Goal: Go to known website: Access a specific website the user already knows

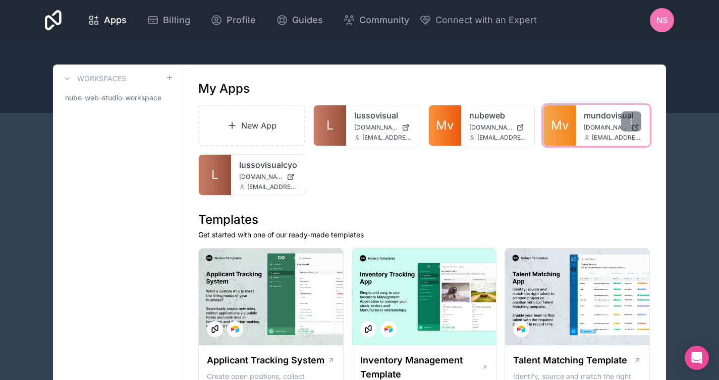
click at [577, 130] on div "mundovisual [DOMAIN_NAME] [EMAIL_ADDRESS][DOMAIN_NAME]" at bounding box center [612, 125] width 74 height 40
click at [580, 135] on div "mundovisual [DOMAIN_NAME] [EMAIL_ADDRESS][DOMAIN_NAME]" at bounding box center [612, 125] width 74 height 40
click at [551, 132] on span "Mv" at bounding box center [560, 125] width 18 height 16
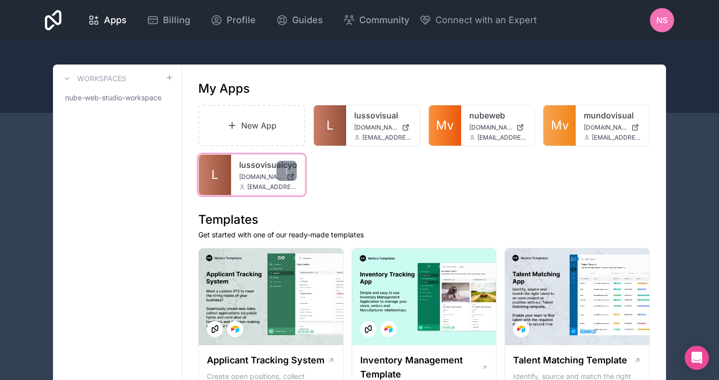
click at [261, 174] on span "[DOMAIN_NAME]" at bounding box center [260, 177] width 43 height 8
